Goal: Information Seeking & Learning: Learn about a topic

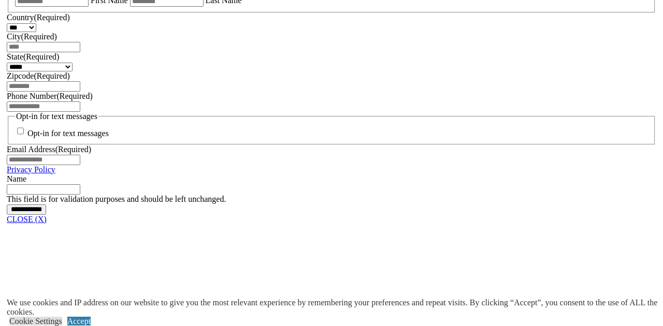
scroll to position [790, 0]
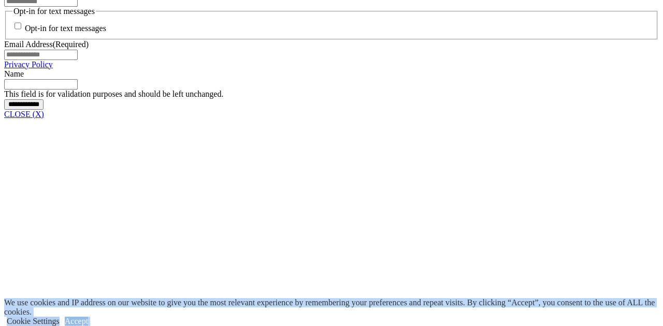
drag, startPoint x: -3, startPoint y: 78, endPoint x: -9, endPoint y: 81, distance: 7.4
